Goal: Check status: Check status

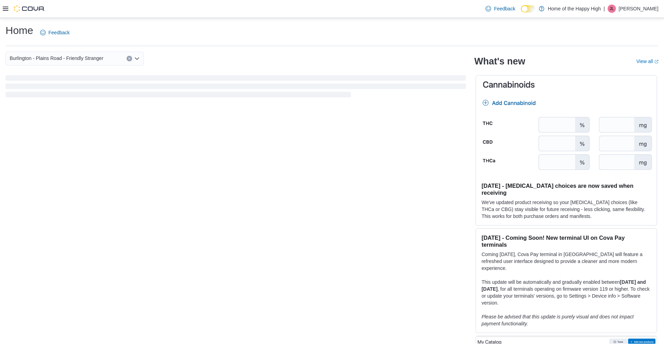
click at [5, 7] on icon at bounding box center [6, 9] width 6 height 4
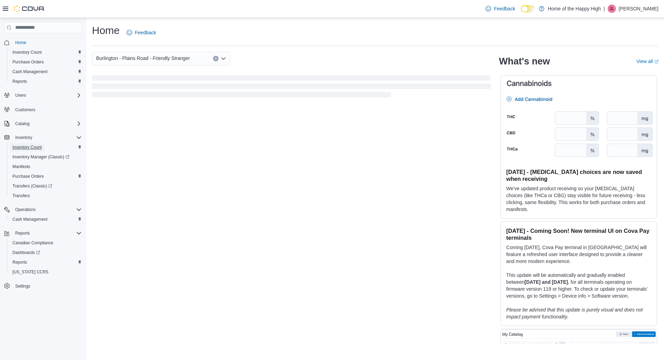
click at [31, 146] on span "Inventory Count" at bounding box center [26, 147] width 29 height 6
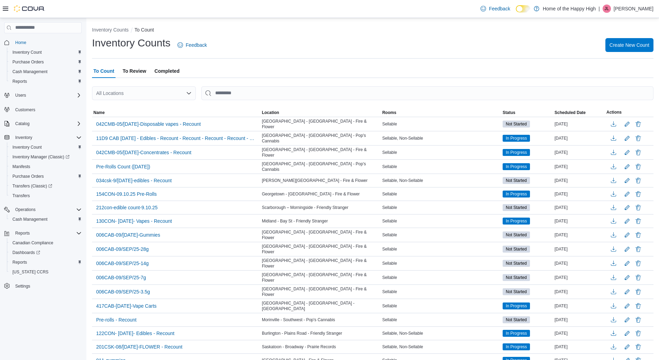
click at [133, 91] on div "All Locations" at bounding box center [144, 93] width 104 height 14
type input "***"
click at [134, 114] on span "Burlington - Plains Road - Friendly Stranger" at bounding box center [176, 114] width 94 height 7
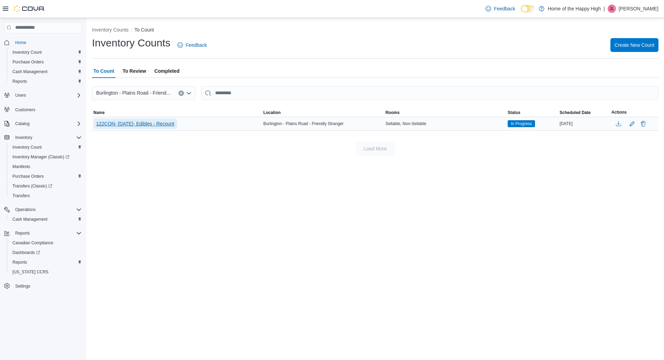
click at [174, 126] on span "122CON- 09/SEPT/2024- Edibles - Recount" at bounding box center [135, 123] width 78 height 7
